Goal: Check status: Check status

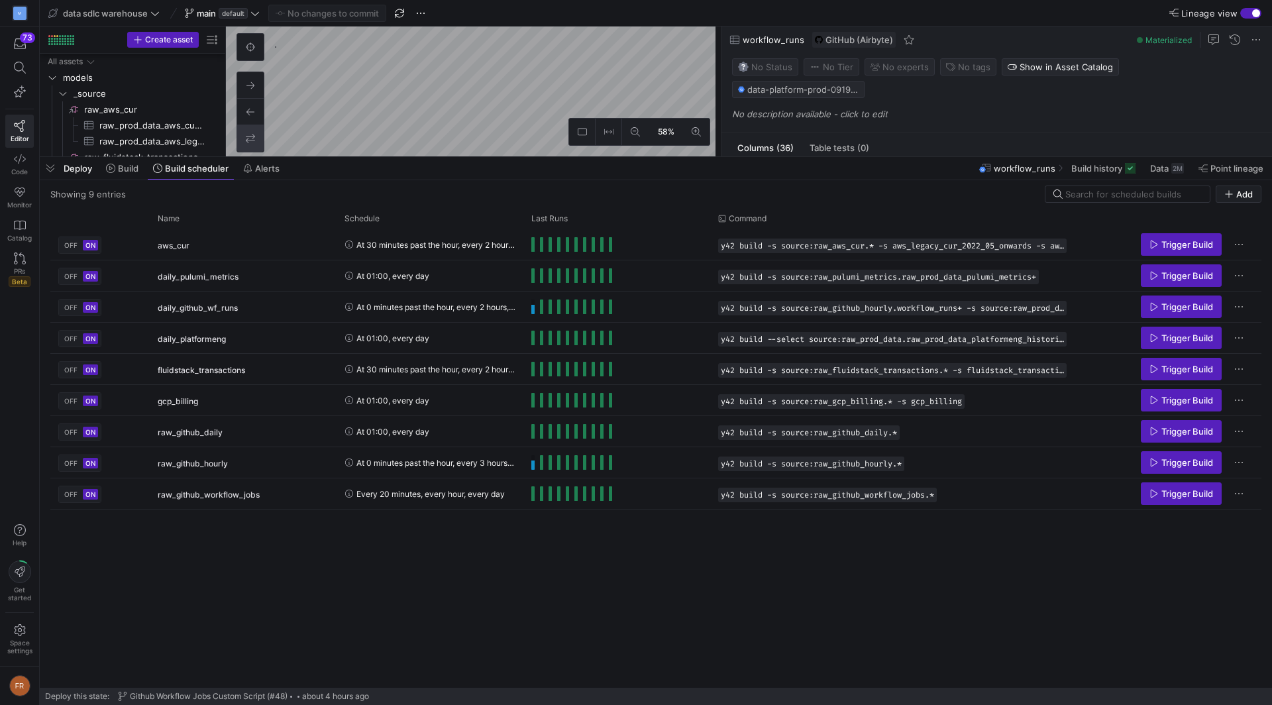
scroll to position [24, 0]
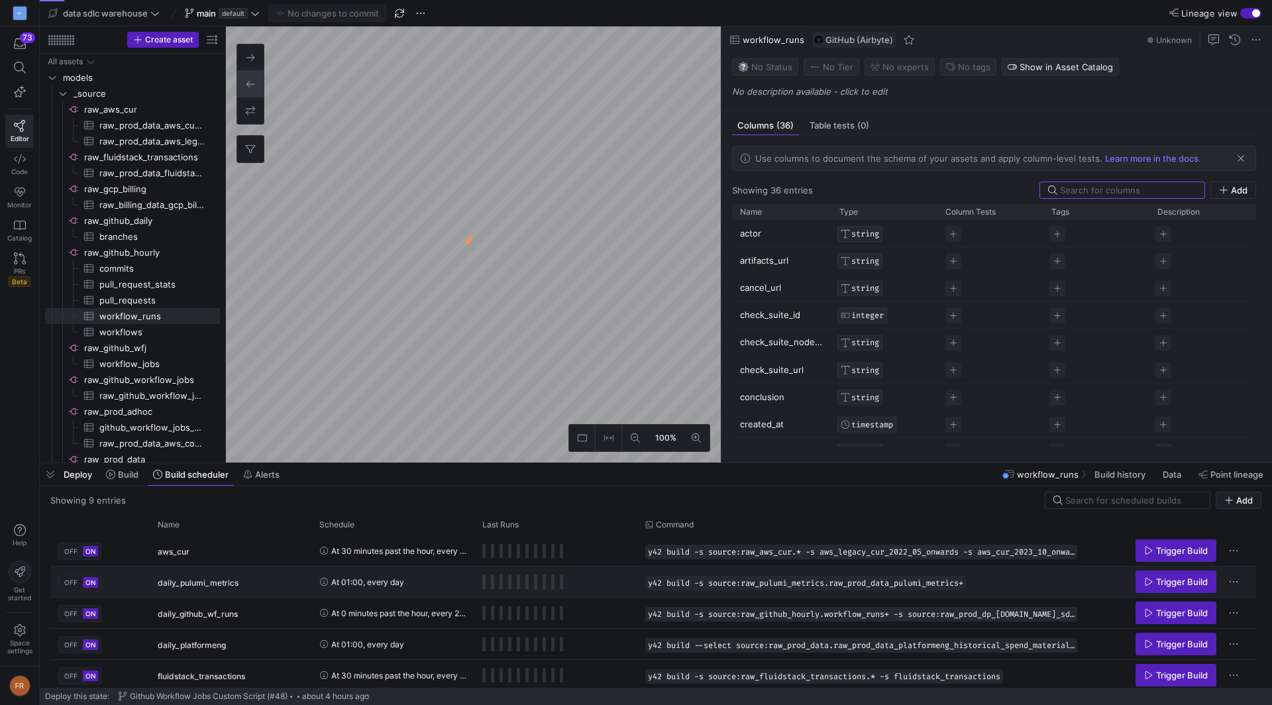
scroll to position [127, 0]
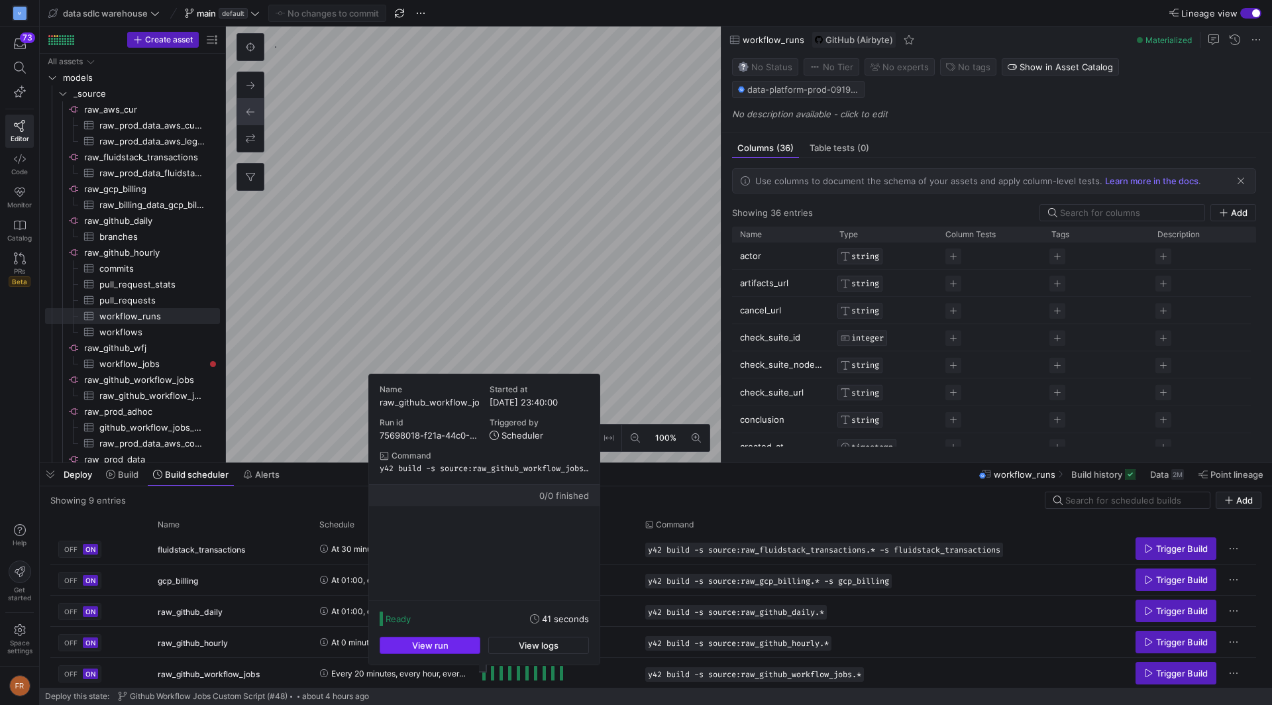
click at [468, 647] on span "button" at bounding box center [429, 645] width 99 height 16
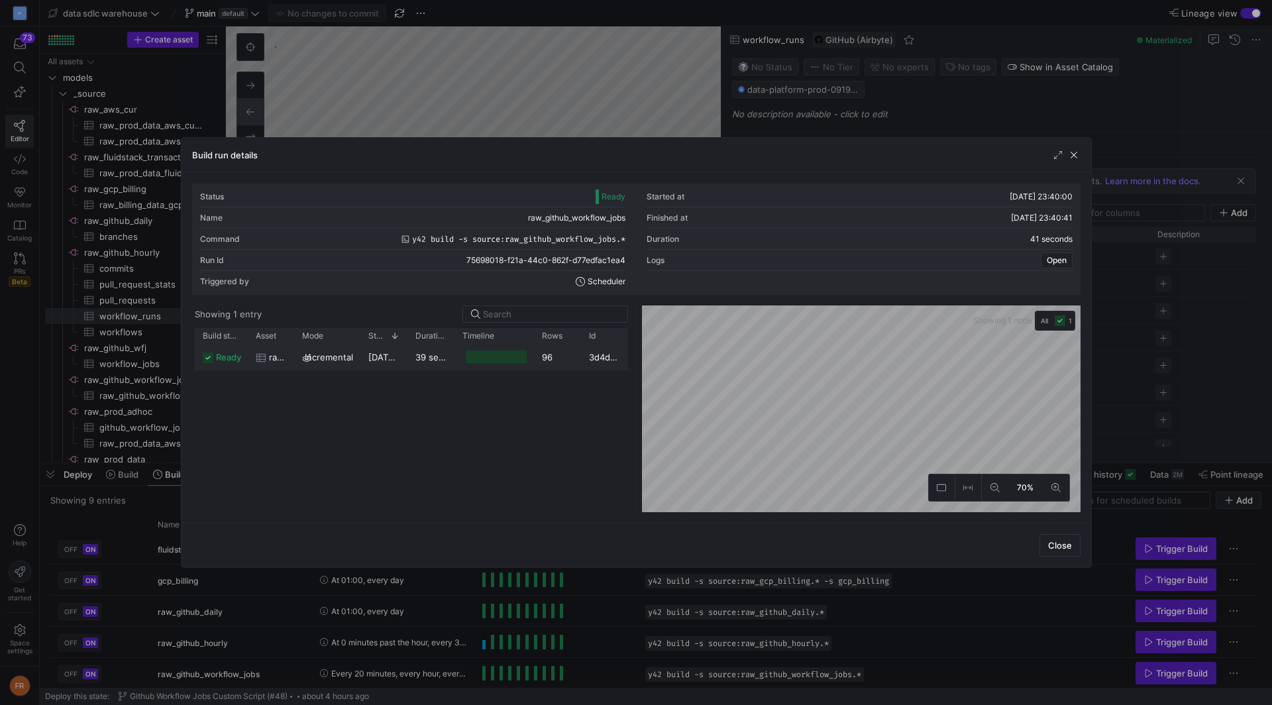
click at [397, 364] on div "11/08/25, 23:40:02" at bounding box center [383, 357] width 47 height 26
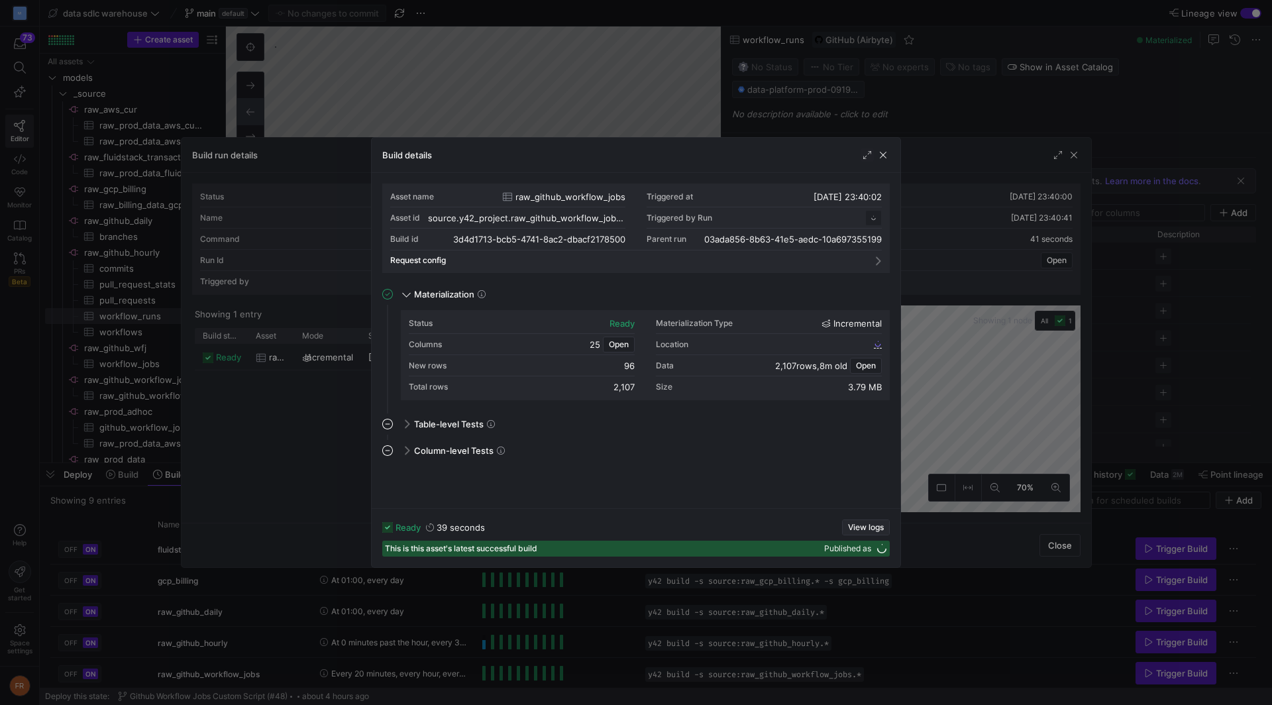
click at [859, 522] on span "button" at bounding box center [866, 527] width 46 height 15
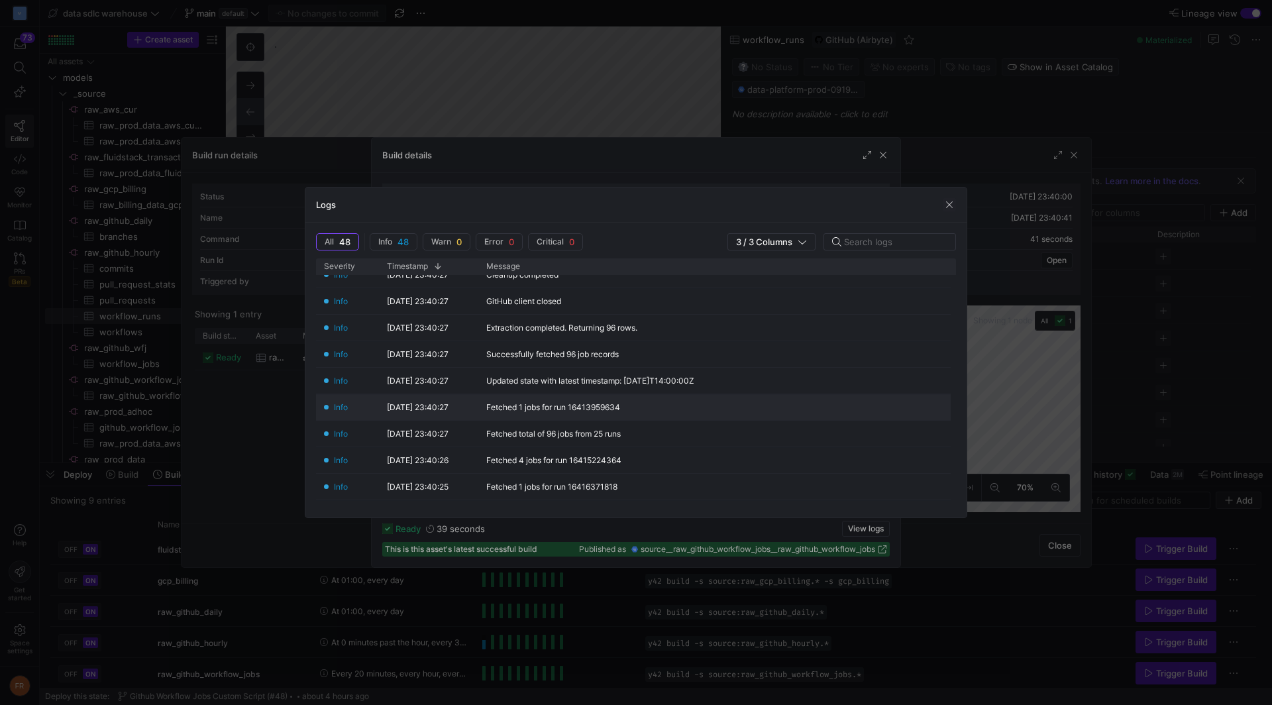
scroll to position [150, 0]
click at [910, 111] on div at bounding box center [636, 352] width 1272 height 705
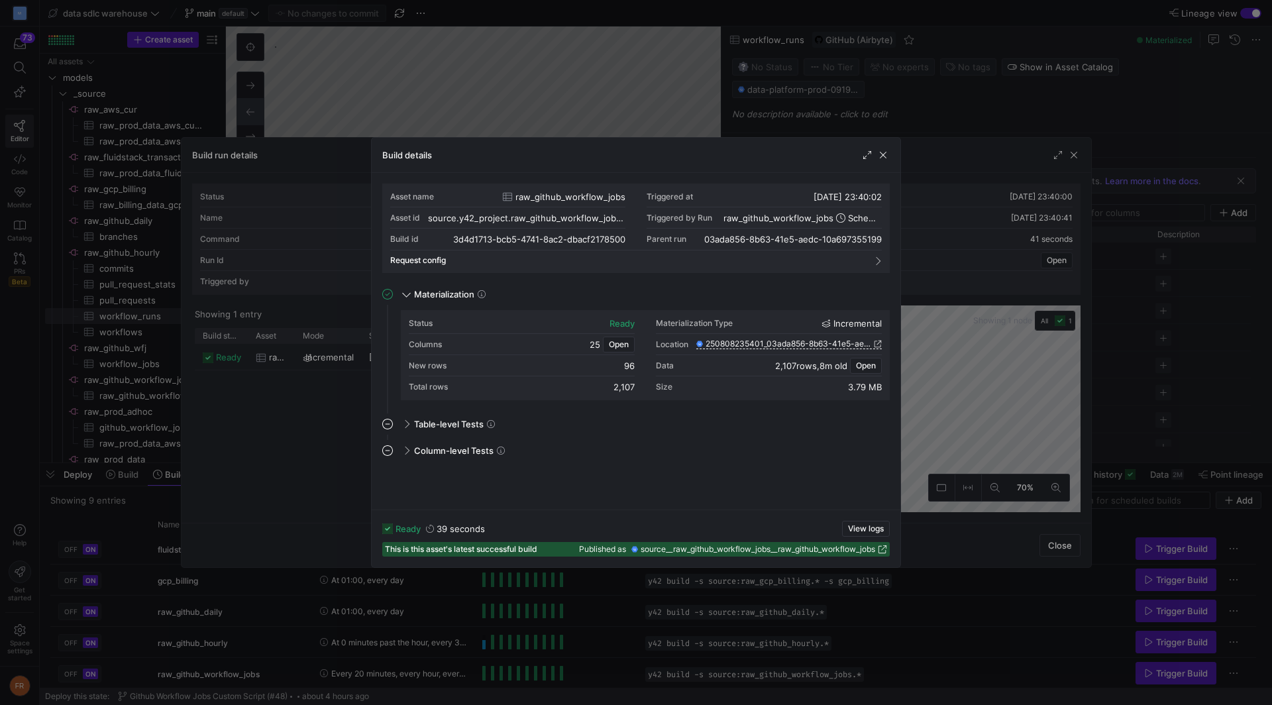
click at [910, 110] on div at bounding box center [636, 352] width 1272 height 705
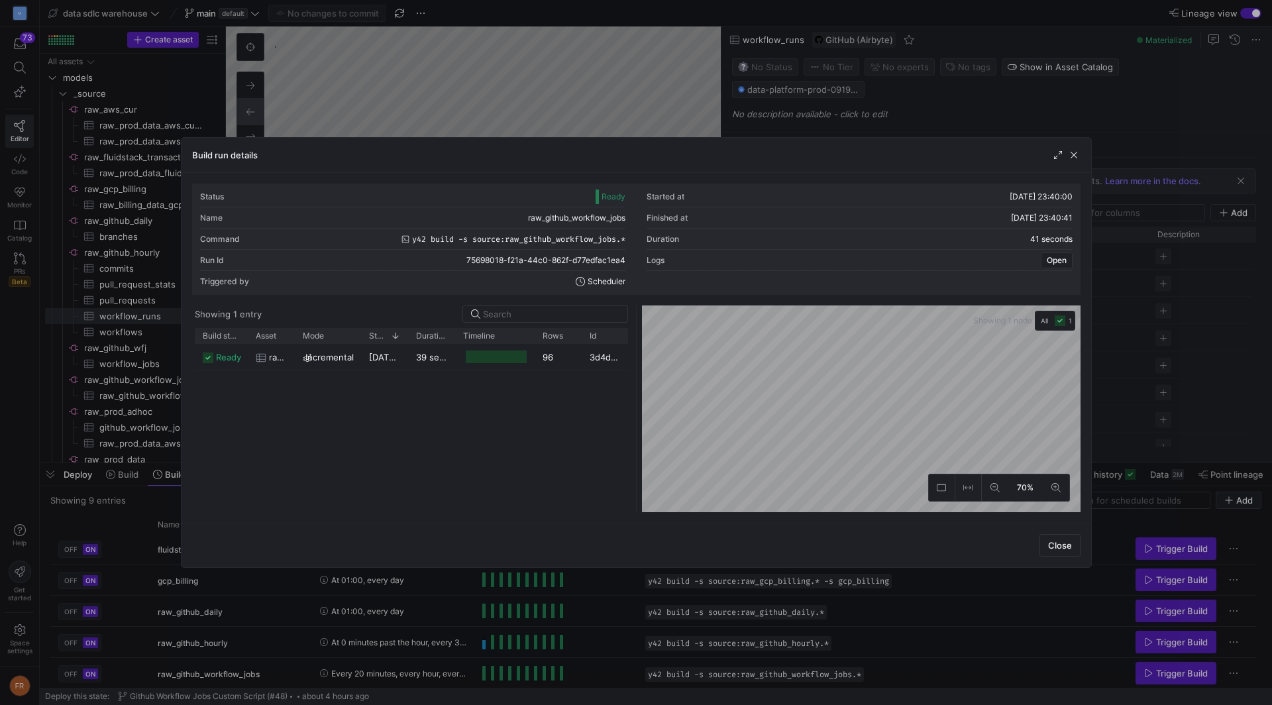
click at [910, 110] on div at bounding box center [636, 352] width 1272 height 705
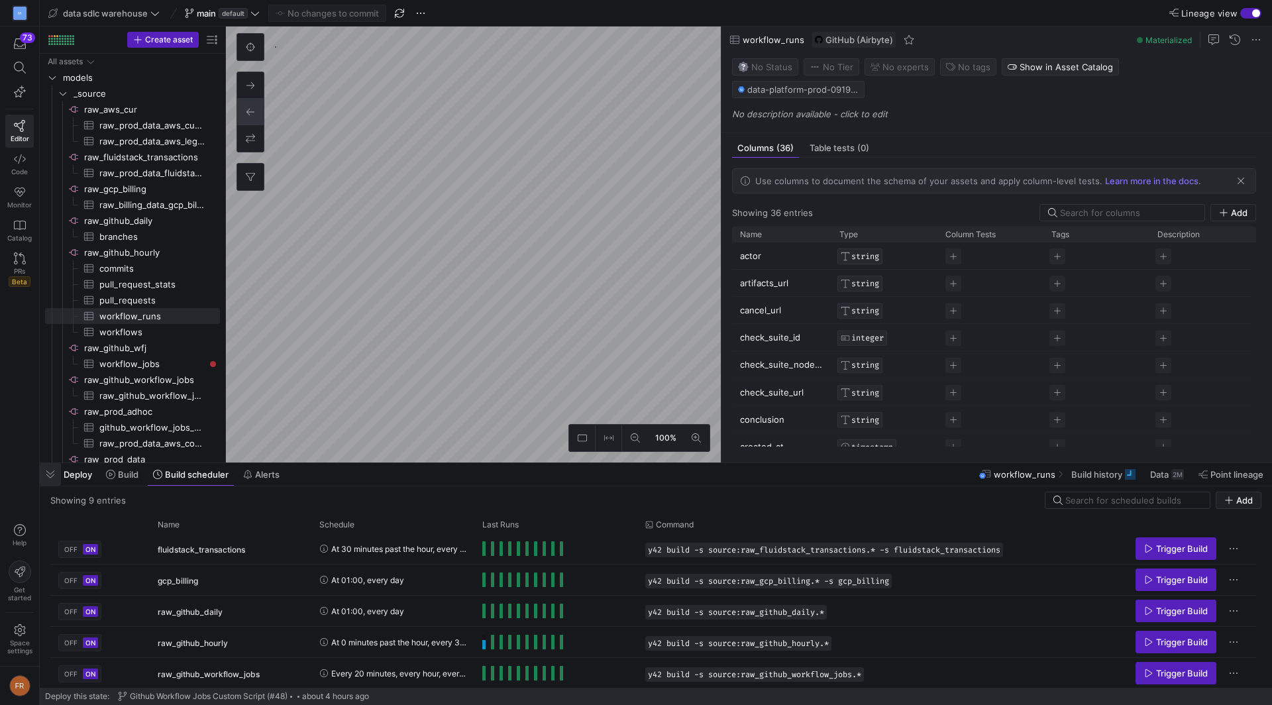
click at [50, 474] on span "button" at bounding box center [50, 474] width 21 height 23
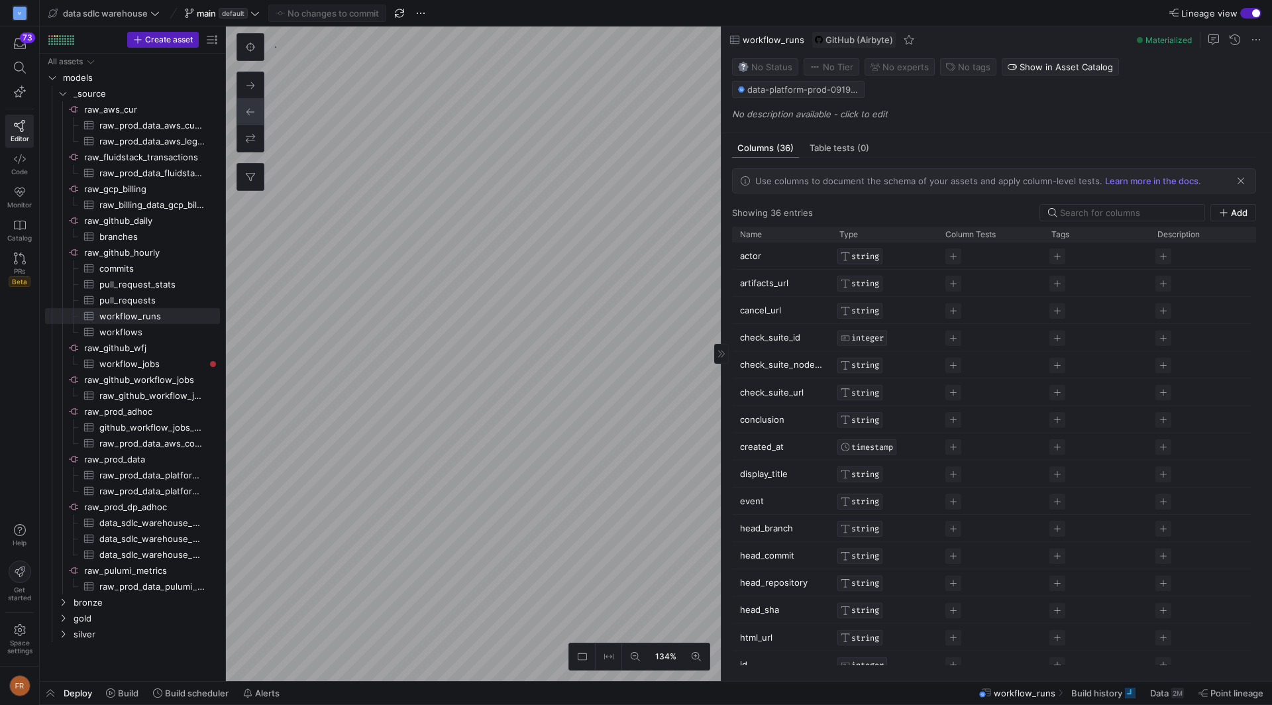
click at [725, 83] on y42-asset-editor-sidebar "Status No Status Tier No Tier Experts No expert s Tags No tags Show in Asset Ca…" at bounding box center [996, 92] width 550 height 79
click at [723, 353] on icon at bounding box center [721, 354] width 8 height 8
